Goal: Task Accomplishment & Management: Manage account settings

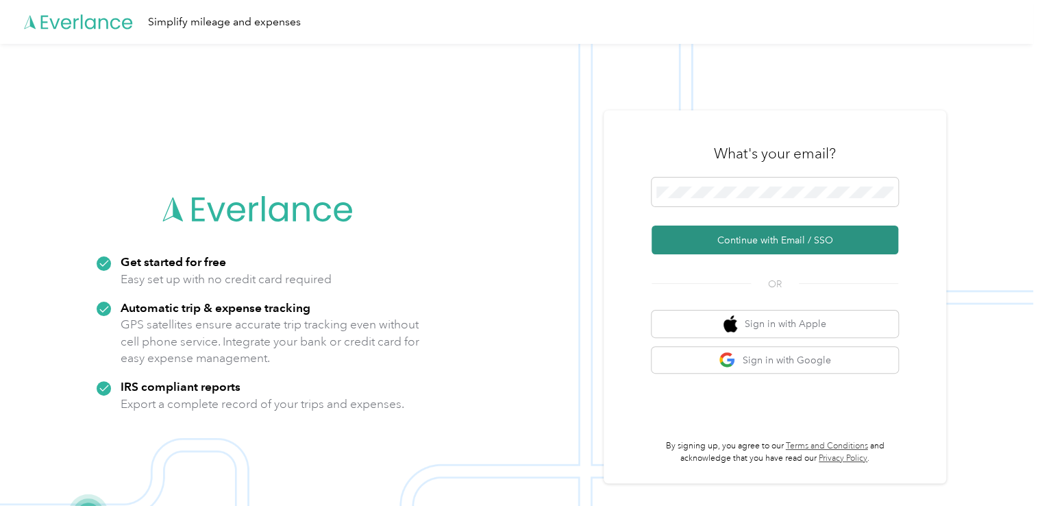
click at [697, 238] on button "Continue with Email / SSO" at bounding box center [775, 239] width 247 height 29
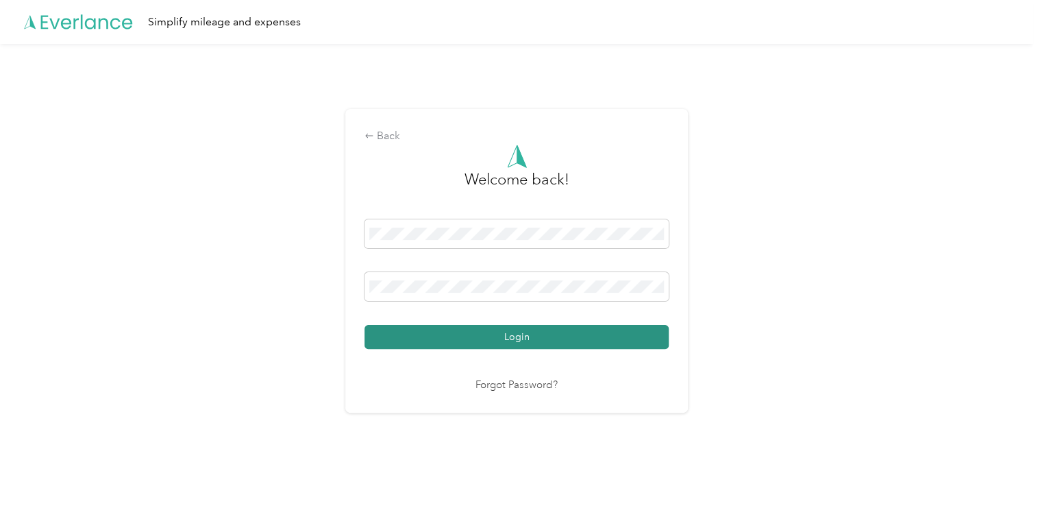
click at [462, 340] on button "Login" at bounding box center [516, 337] width 304 height 24
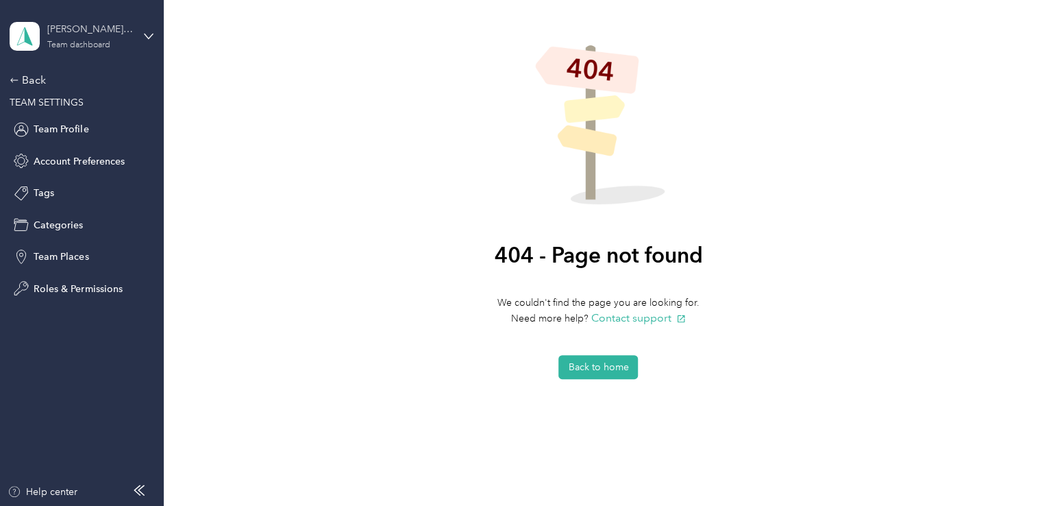
click at [80, 42] on div "Team dashboard" at bounding box center [78, 45] width 63 height 8
click at [60, 113] on div "Team dashboard" at bounding box center [154, 113] width 269 height 24
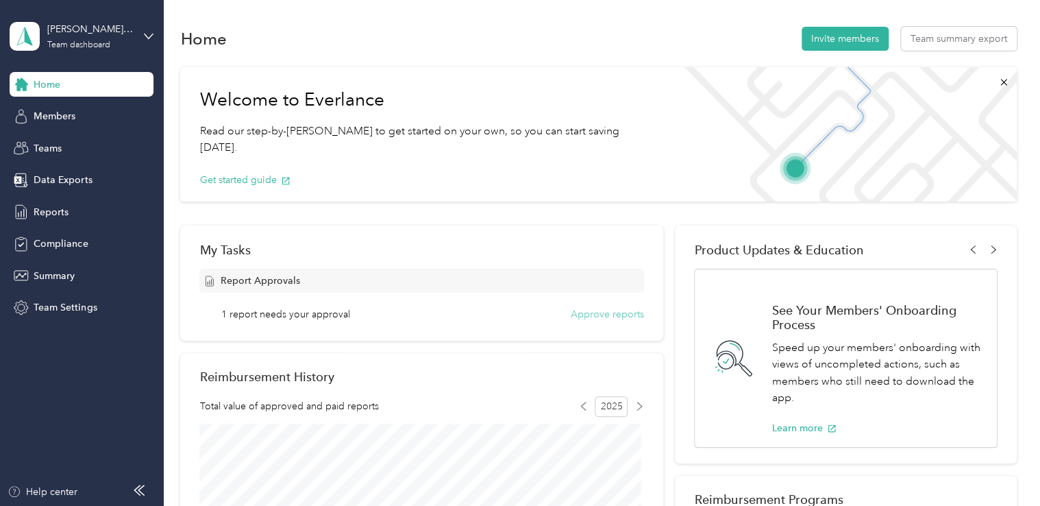
click at [619, 316] on button "Approve reports" at bounding box center [607, 314] width 73 height 14
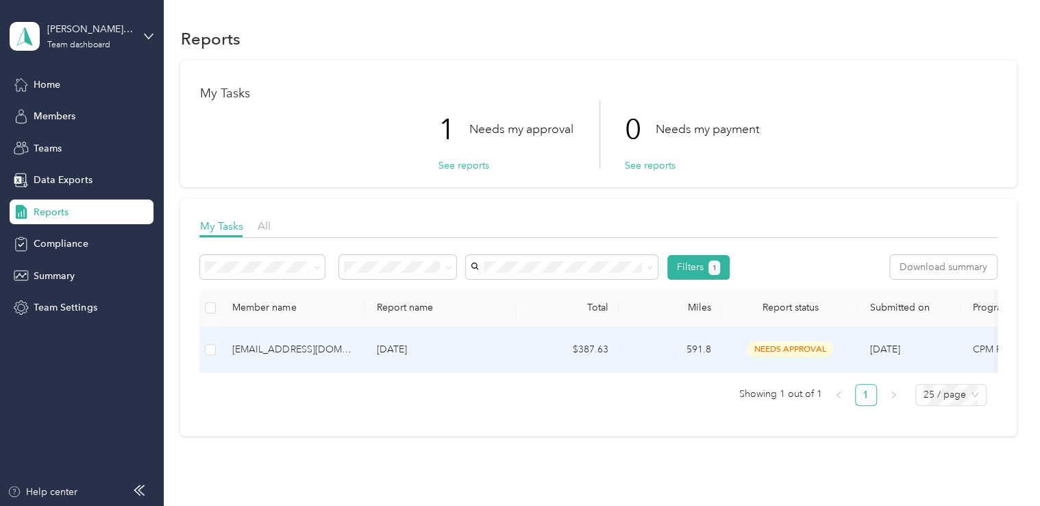
click at [354, 354] on div "[EMAIL_ADDRESS][DOMAIN_NAME]" at bounding box center [293, 349] width 122 height 15
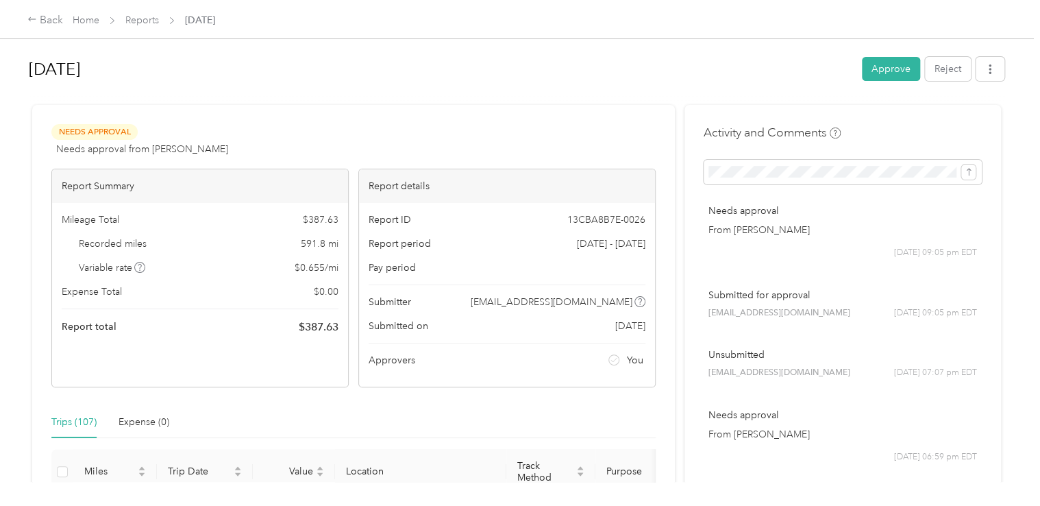
click at [604, 414] on div "Trips (107) Expense (0)" at bounding box center [353, 422] width 604 height 32
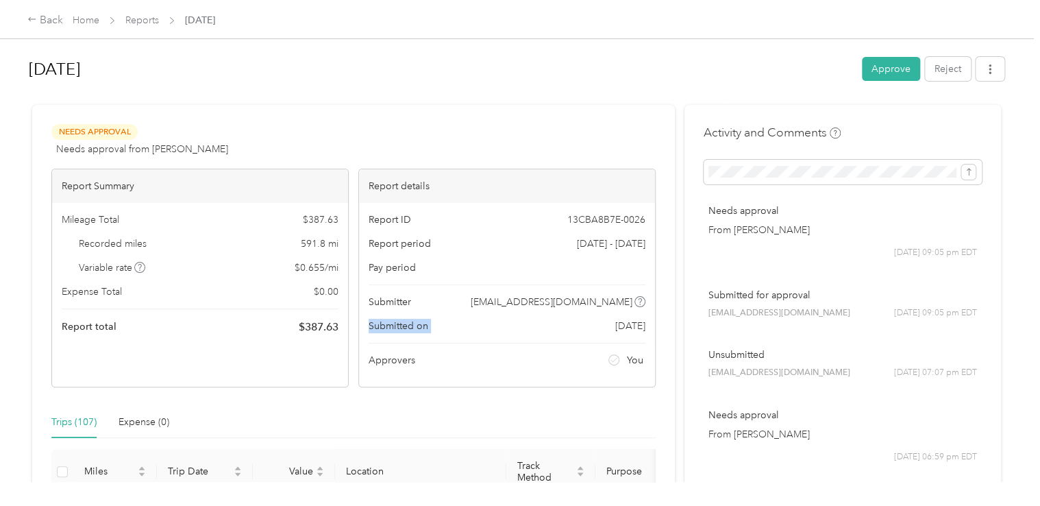
drag, startPoint x: 671, startPoint y: 306, endPoint x: 667, endPoint y: 341, distance: 35.2
click at [637, 418] on div "Trips (107) Expense (0)" at bounding box center [353, 422] width 604 height 32
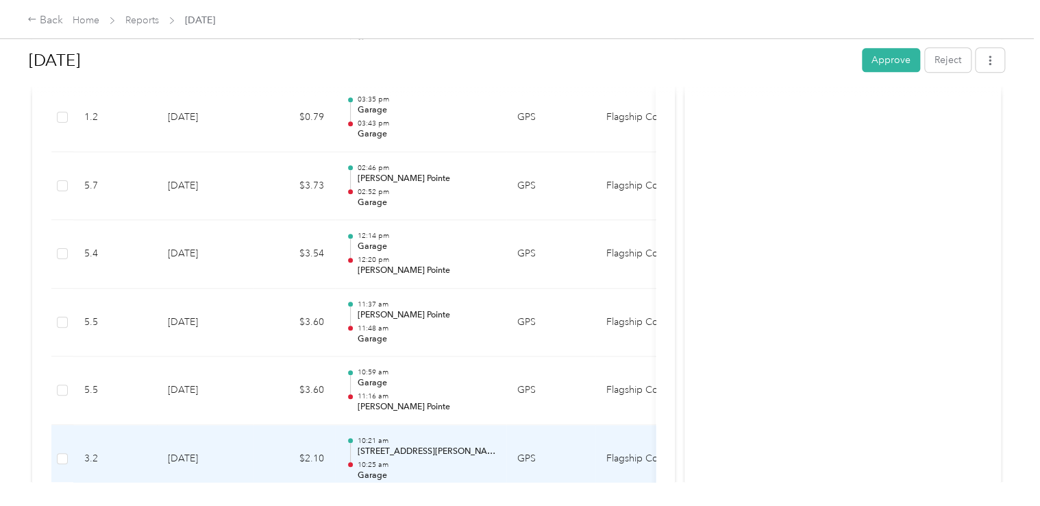
scroll to position [3645, 0]
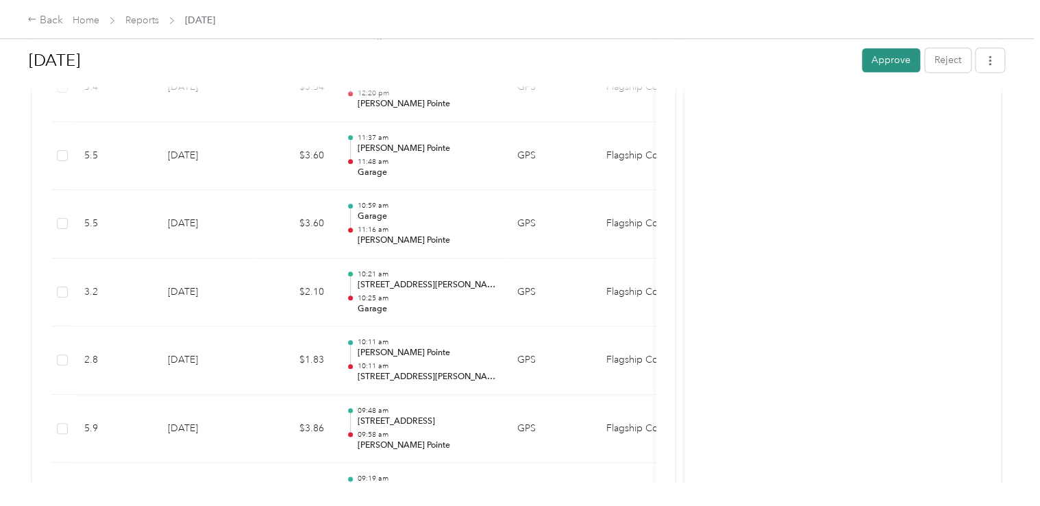
click at [884, 62] on button "Approve" at bounding box center [891, 60] width 58 height 24
